Goal: Navigation & Orientation: Find specific page/section

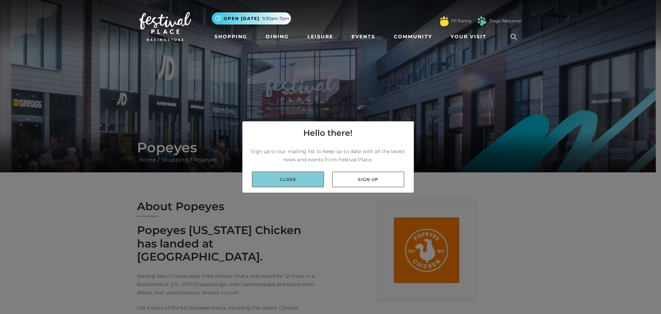
click at [303, 176] on link "Close" at bounding box center [288, 178] width 72 height 15
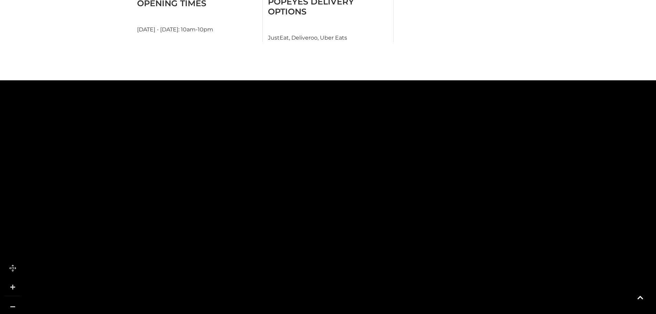
scroll to position [413, 0]
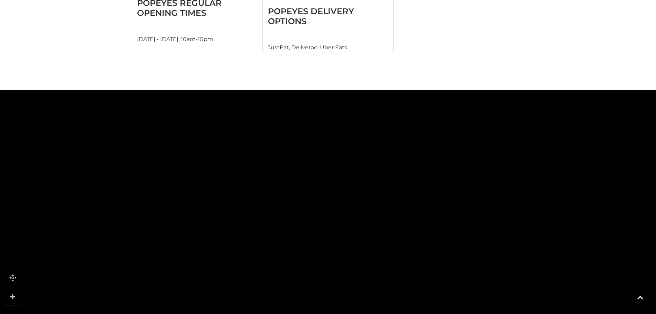
drag, startPoint x: 162, startPoint y: 126, endPoint x: 134, endPoint y: 208, distance: 87.4
click at [134, 221] on rect at bounding box center [119, 238] width 50 height 35
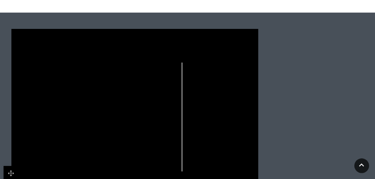
scroll to position [488, 0]
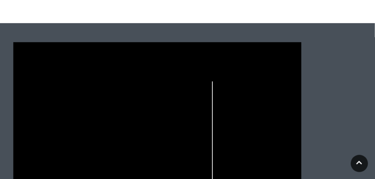
drag, startPoint x: 167, startPoint y: 141, endPoint x: 146, endPoint y: 66, distance: 78.0
click at [146, 67] on icon at bounding box center [156, 143] width 367 height 203
drag, startPoint x: 185, startPoint y: 135, endPoint x: 176, endPoint y: 68, distance: 67.3
click at [176, 68] on icon at bounding box center [156, 143] width 367 height 203
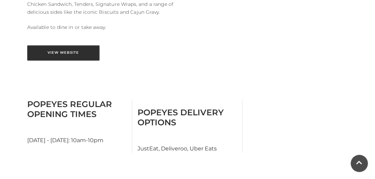
scroll to position [290, 0]
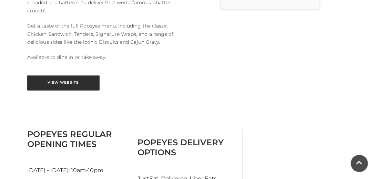
click at [64, 86] on link "View Website" at bounding box center [63, 82] width 72 height 15
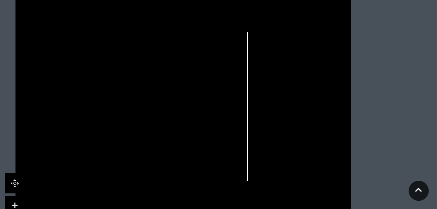
scroll to position [551, 0]
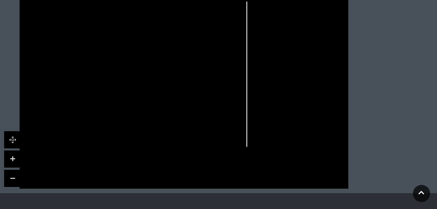
click at [17, 150] on link at bounding box center [12, 158] width 17 height 17
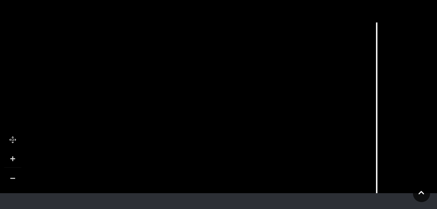
drag, startPoint x: 47, startPoint y: 105, endPoint x: 154, endPoint y: 191, distance: 137.1
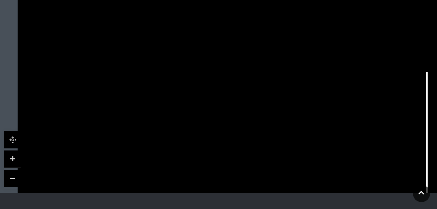
drag, startPoint x: 187, startPoint y: 82, endPoint x: 235, endPoint y: 116, distance: 59.1
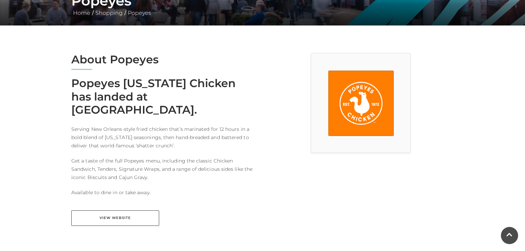
scroll to position [138, 0]
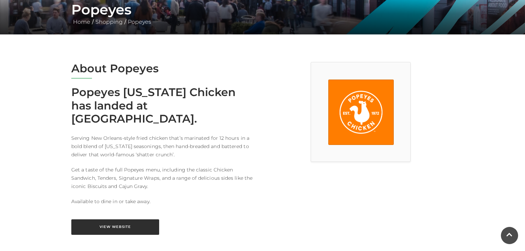
click at [123, 219] on link "View Website" at bounding box center [115, 226] width 88 height 15
